Goal: Information Seeking & Learning: Learn about a topic

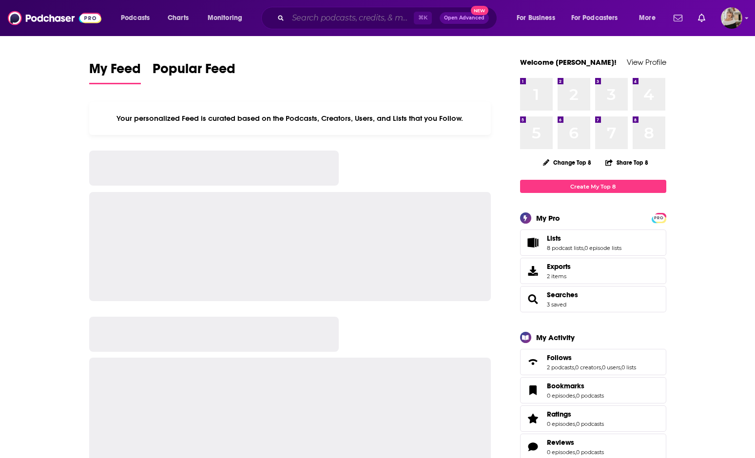
click at [306, 19] on input "Search podcasts, credits, & more..." at bounding box center [351, 18] width 126 height 16
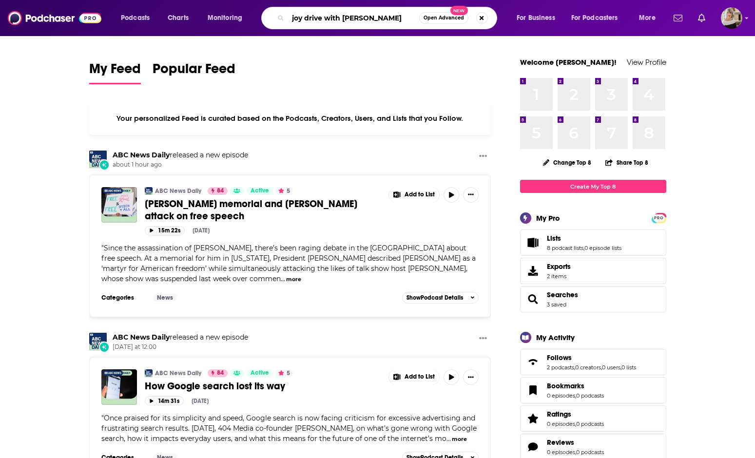
type input "joy drive with [PERSON_NAME]"
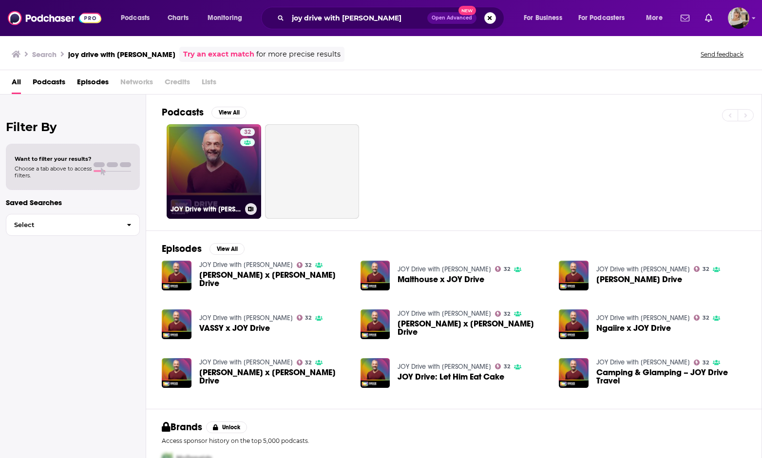
click at [223, 150] on link "32 JOY Drive with Warren" at bounding box center [214, 171] width 95 height 95
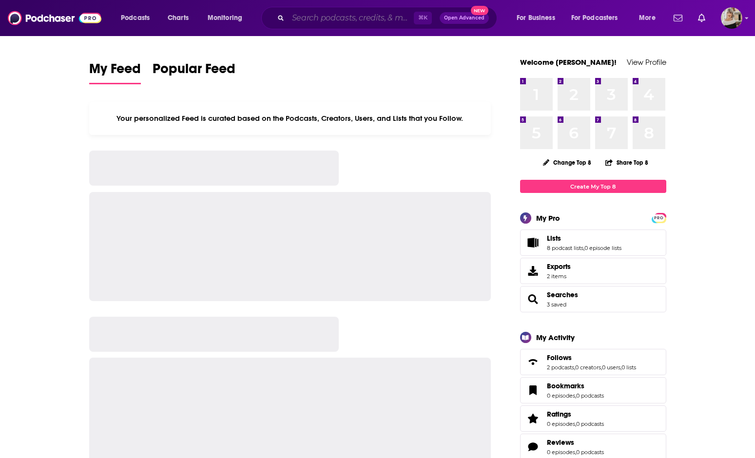
click at [298, 20] on input "Search podcasts, credits, & more..." at bounding box center [351, 18] width 126 height 16
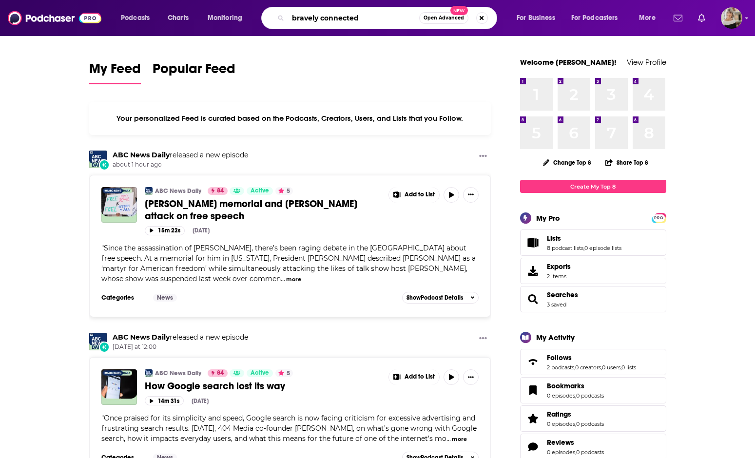
type input "bravely connected"
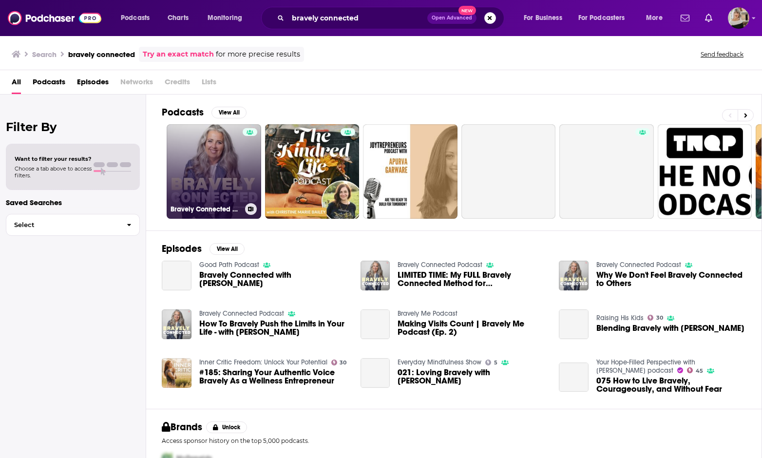
click at [215, 165] on link "Bravely Connected Podcast" at bounding box center [214, 171] width 95 height 95
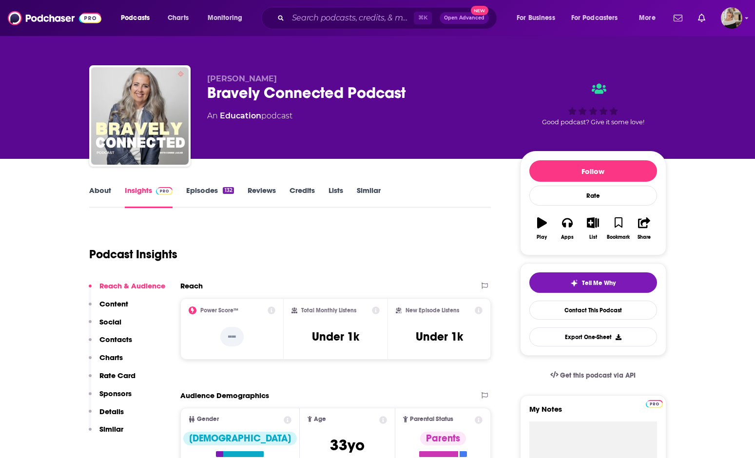
click at [106, 191] on link "About" at bounding box center [100, 197] width 22 height 22
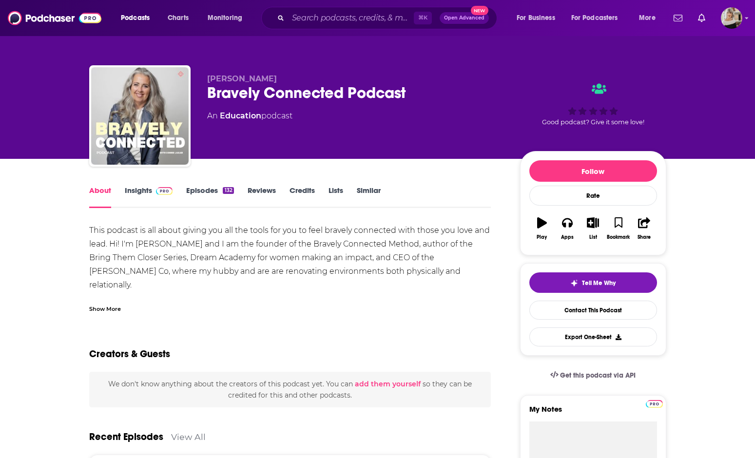
click at [312, 239] on div "This podcast is all about giving you all the tools for you to feel bravely conn…" at bounding box center [290, 278] width 402 height 109
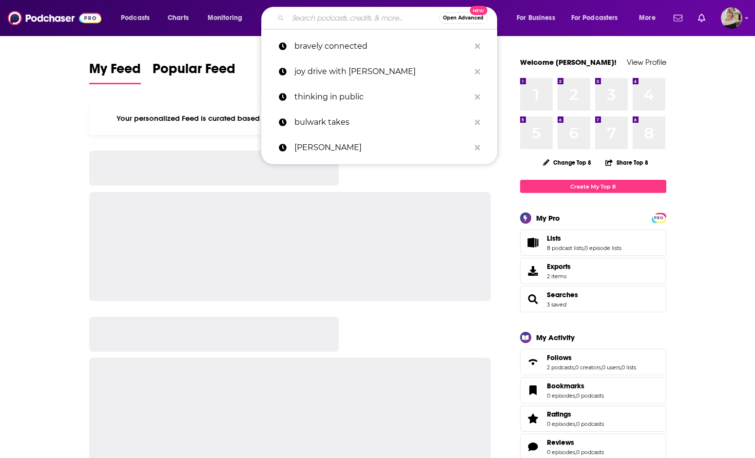
click at [310, 23] on input "Search podcasts, credits, & more..." at bounding box center [363, 18] width 151 height 16
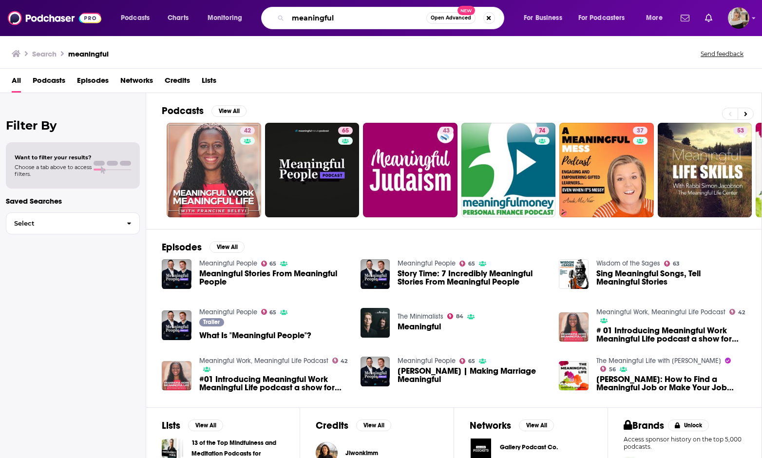
click at [341, 22] on input "meaningful" at bounding box center [357, 18] width 138 height 16
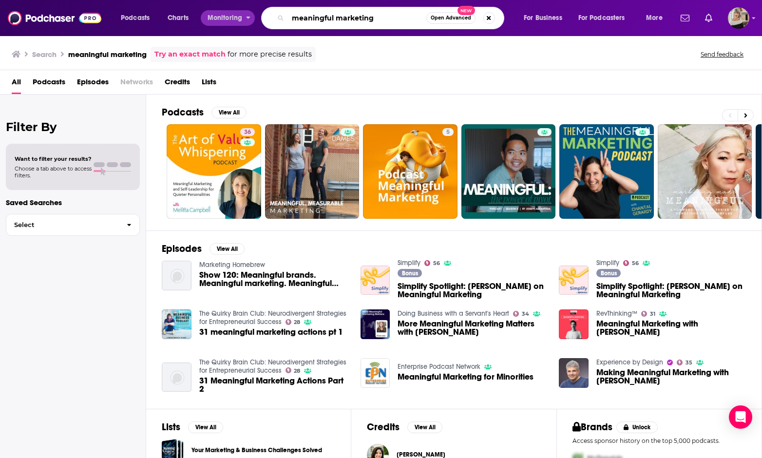
drag, startPoint x: 379, startPoint y: 18, endPoint x: 222, endPoint y: 16, distance: 157.8
click at [222, 16] on div "Podcasts Charts Monitoring meaningful marketing Open Advanced New For Business …" at bounding box center [393, 18] width 558 height 22
type input "joseph alcantara"
